Goal: Find specific page/section: Find specific page/section

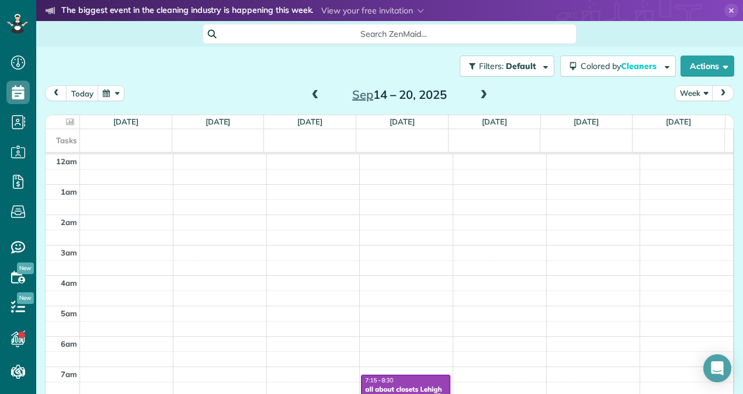
scroll to position [213, 0]
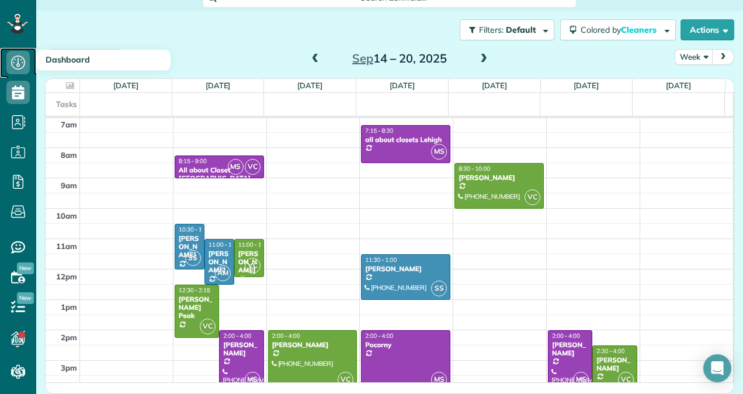
click at [21, 64] on icon at bounding box center [17, 62] width 23 height 23
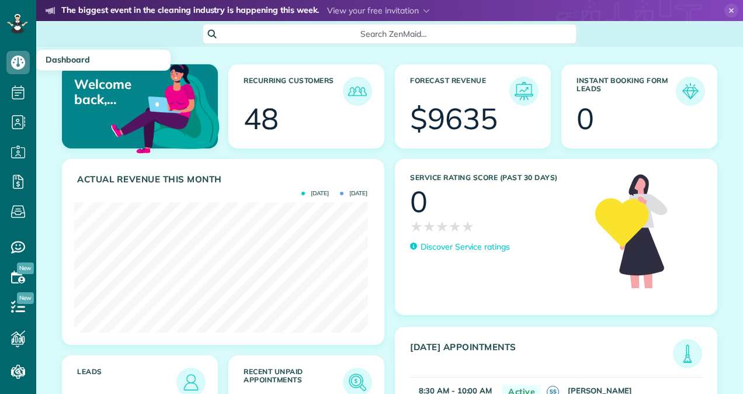
scroll to position [130, 293]
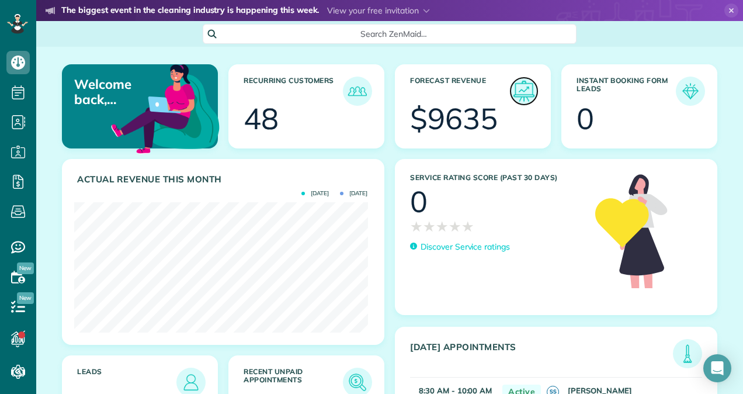
click at [518, 89] on img at bounding box center [524, 91] width 27 height 27
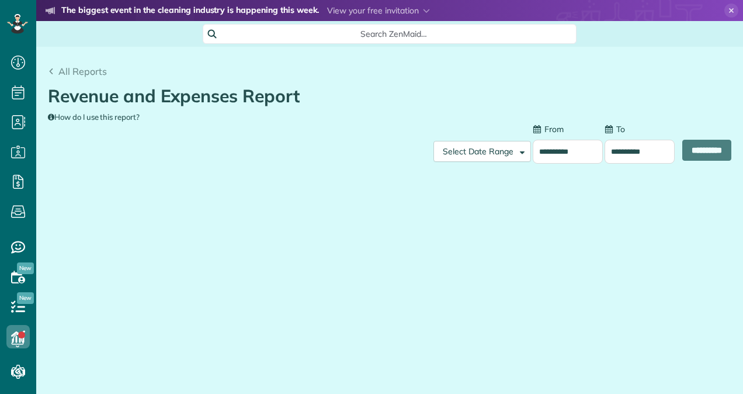
scroll to position [5, 5]
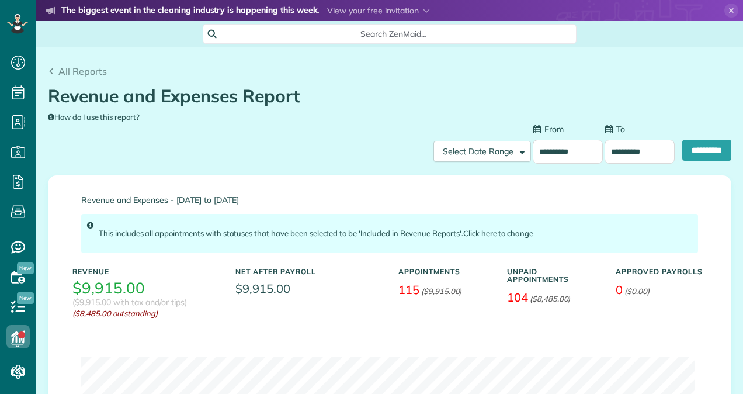
type input "**********"
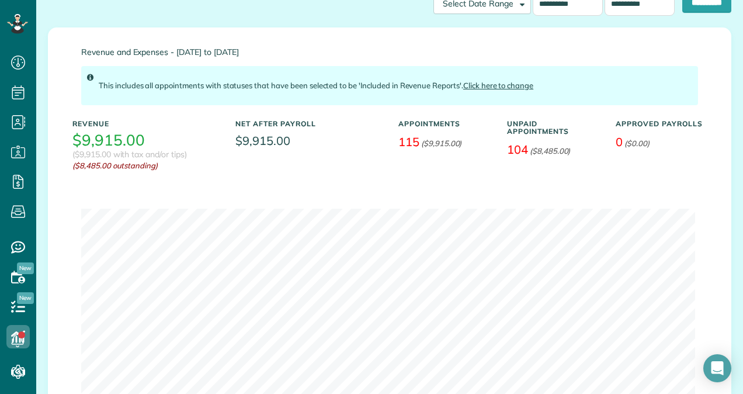
scroll to position [0, 0]
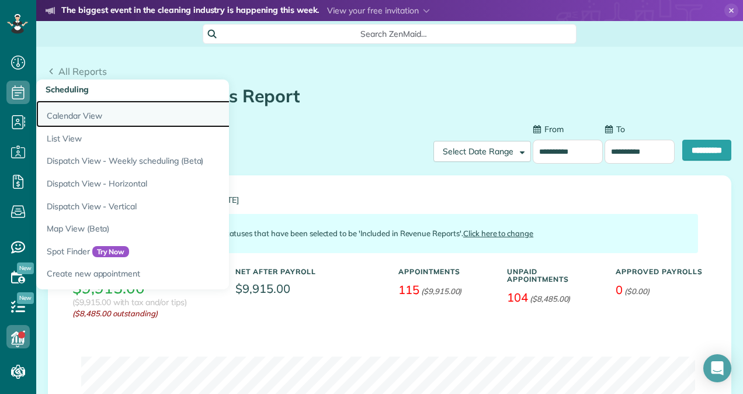
click at [58, 115] on link "Calendar View" at bounding box center [182, 113] width 292 height 27
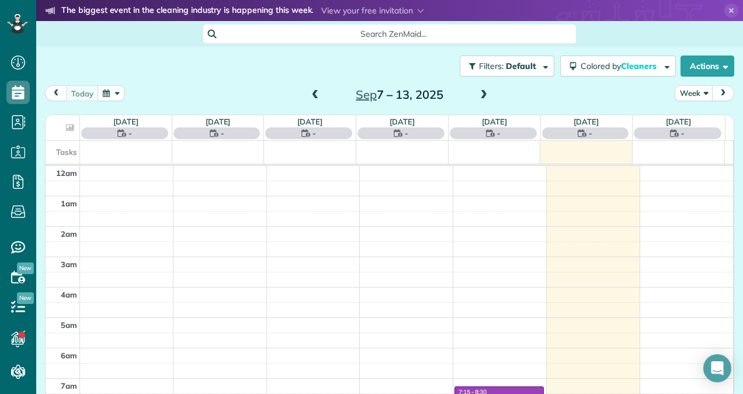
scroll to position [213, 0]
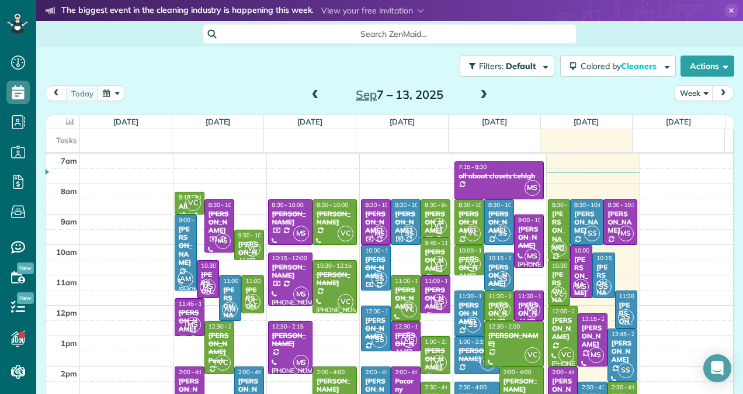
click at [480, 96] on span at bounding box center [483, 95] width 13 height 11
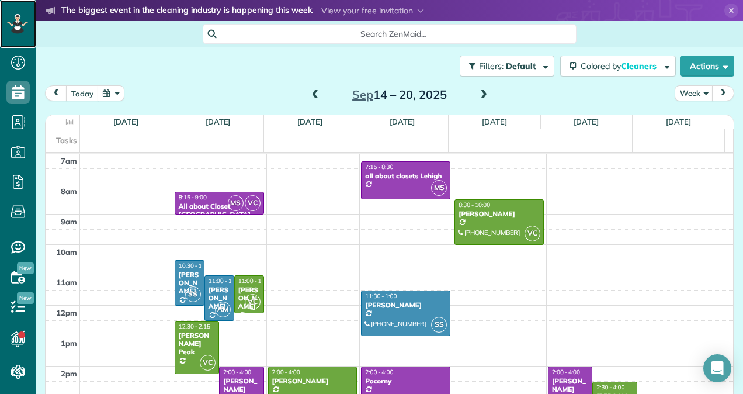
click at [16, 19] on icon at bounding box center [18, 17] width 4 height 5
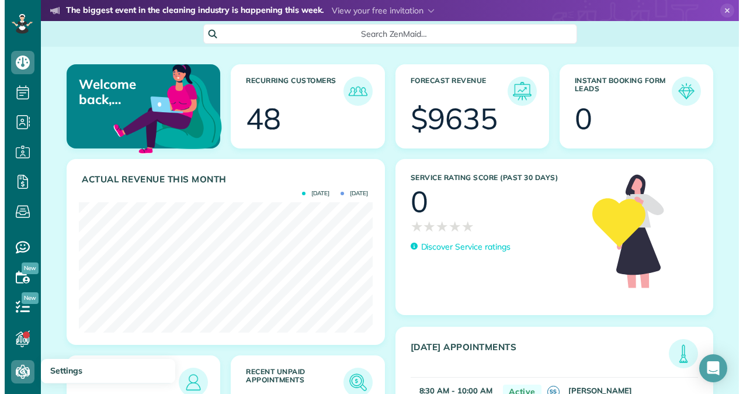
scroll to position [130, 293]
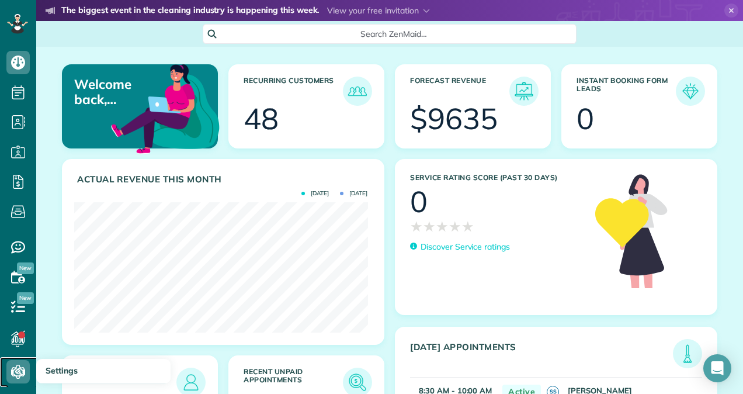
click at [20, 370] on use at bounding box center [18, 372] width 13 height 14
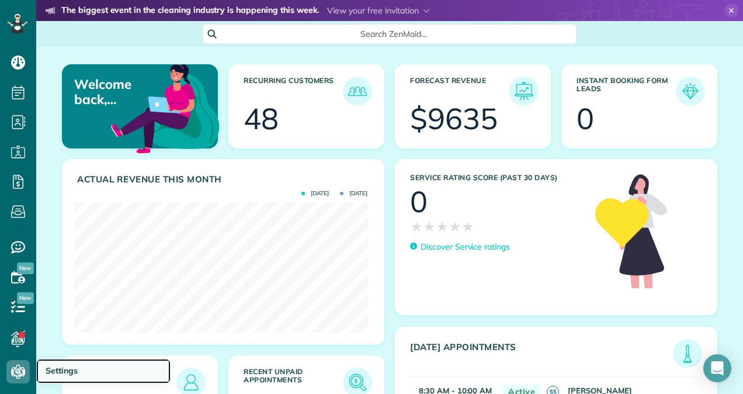
click at [67, 366] on span "Settings" at bounding box center [62, 370] width 32 height 11
